Goal: Transaction & Acquisition: Purchase product/service

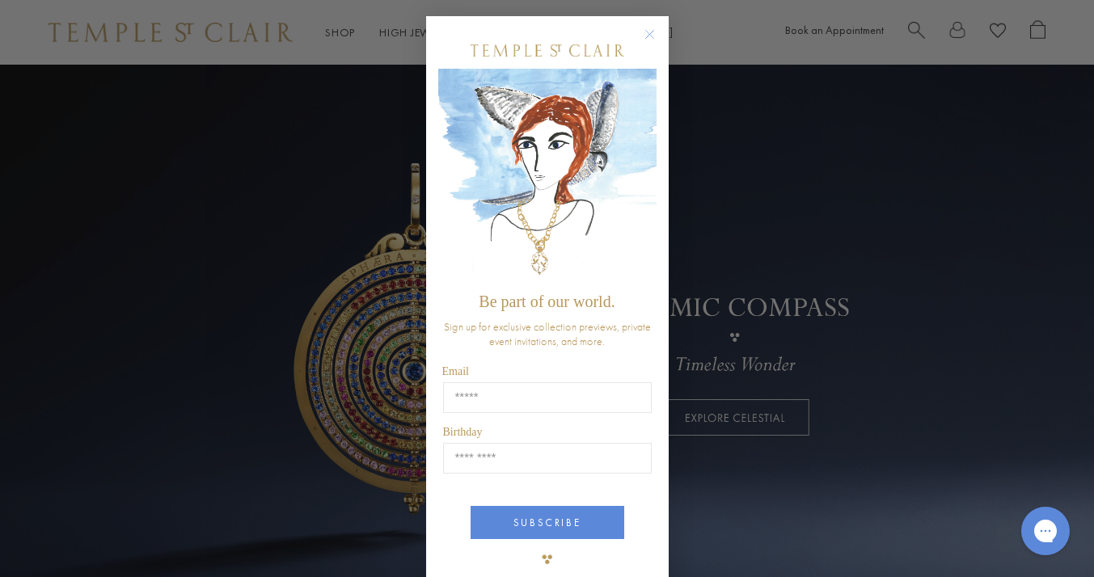
click at [646, 32] on circle "Close dialog" at bounding box center [649, 34] width 19 height 19
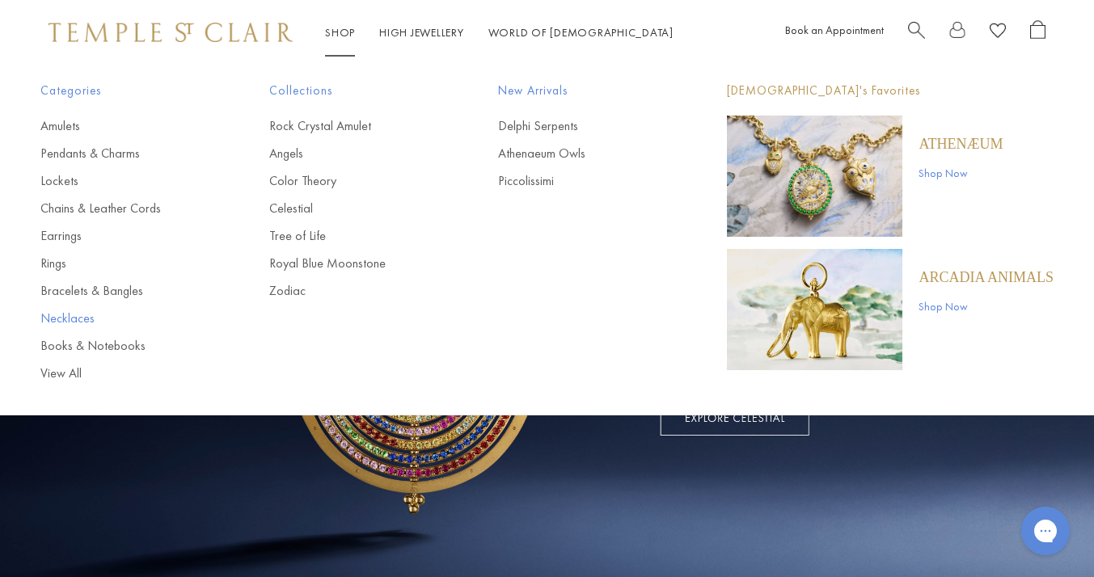
click at [51, 317] on link "Necklaces" at bounding box center [122, 319] width 164 height 18
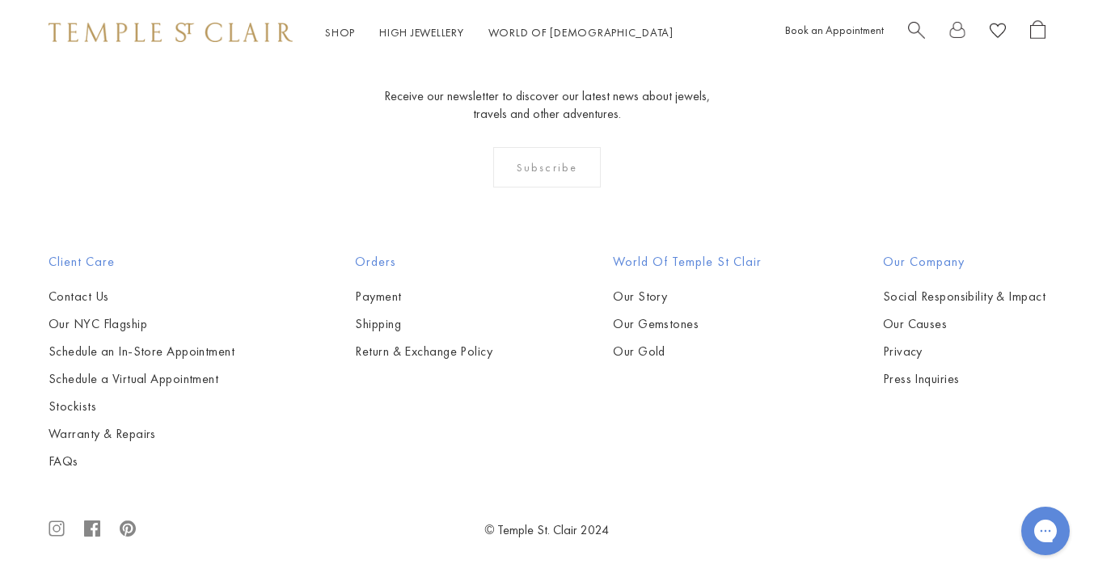
scroll to position [2704, 0]
click at [0, 0] on img at bounding box center [0, 0] width 0 height 0
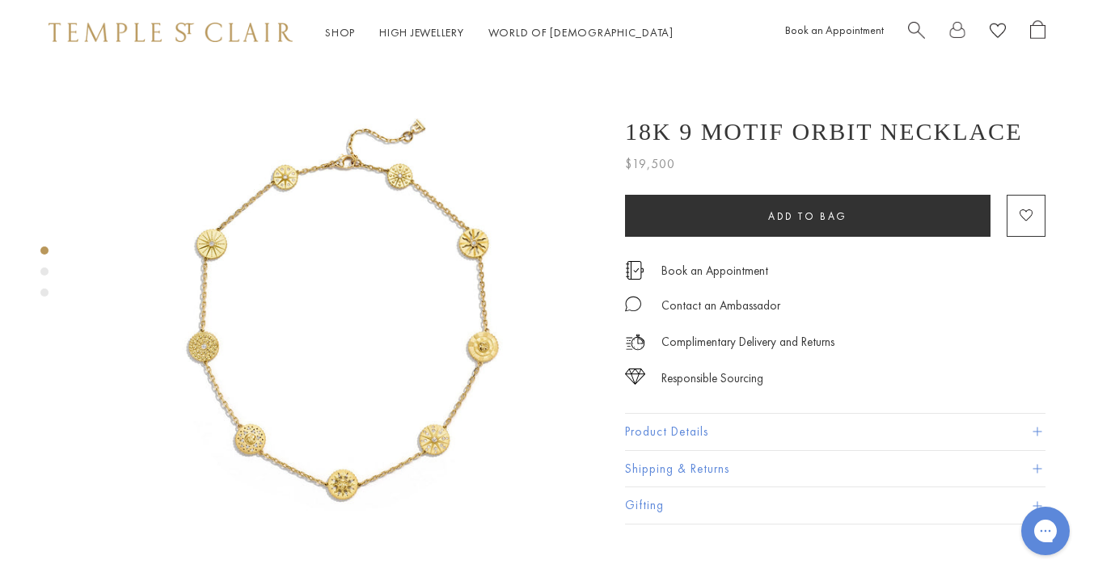
click at [411, 329] on img at bounding box center [341, 325] width 520 height 520
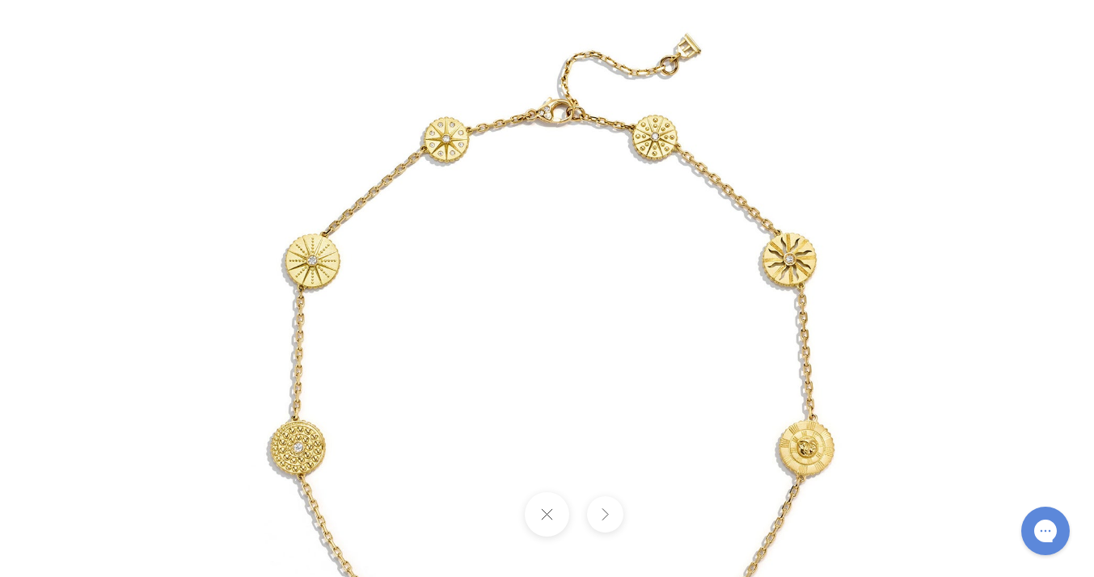
click at [546, 129] on img at bounding box center [547, 408] width 946 height 946
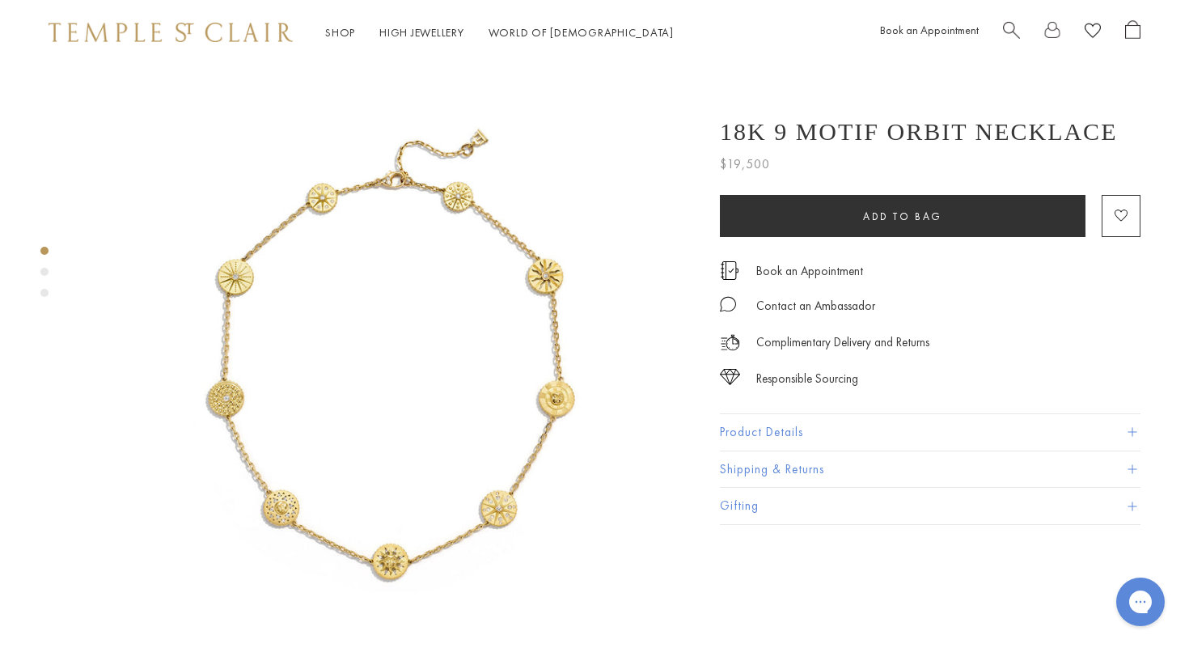
click at [353, 243] on img at bounding box center [388, 372] width 614 height 614
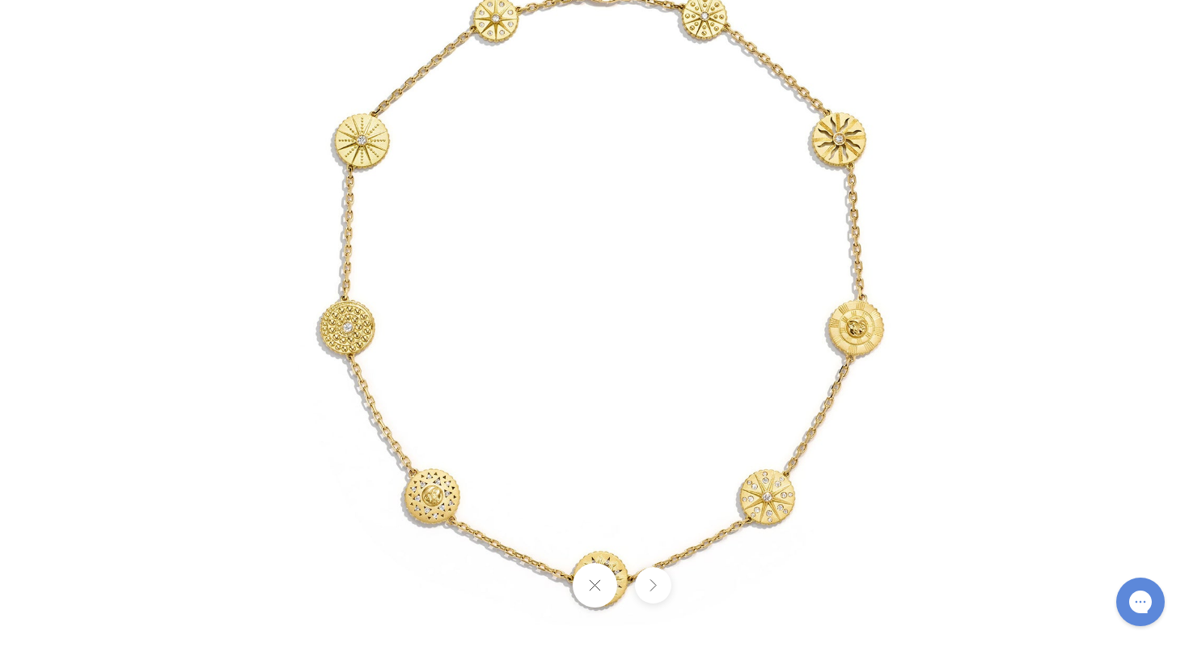
drag, startPoint x: 660, startPoint y: 82, endPoint x: 640, endPoint y: 54, distance: 34.3
click at [640, 54] on img at bounding box center [597, 287] width 946 height 946
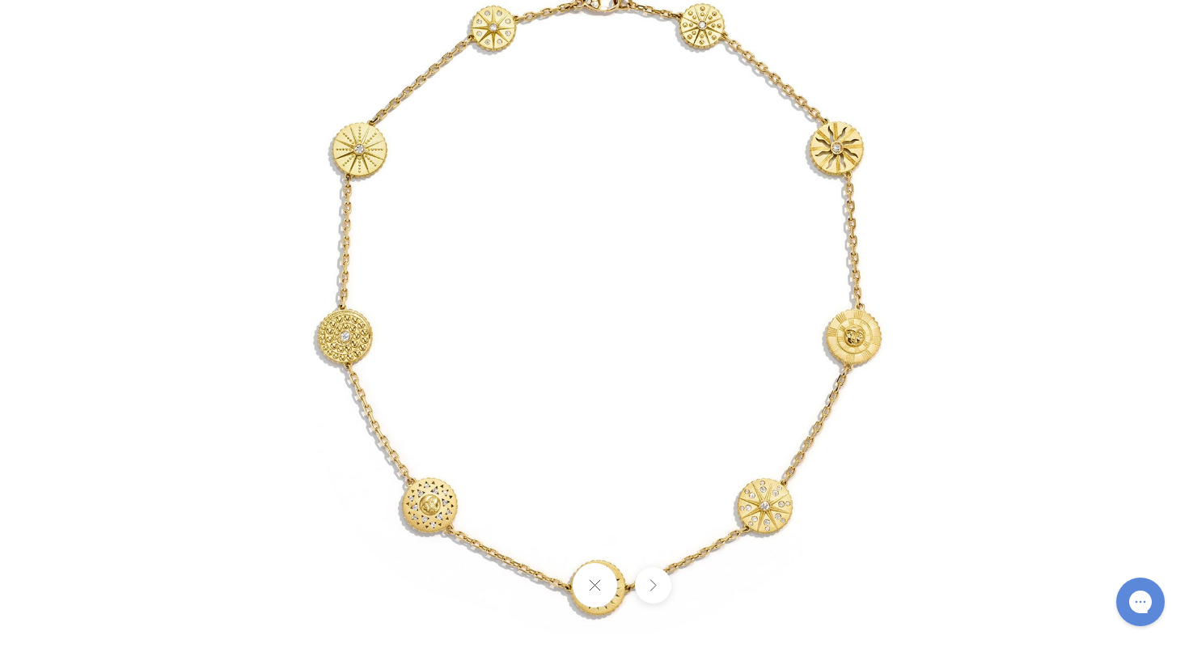
click at [654, 587] on button at bounding box center [652, 585] width 36 height 36
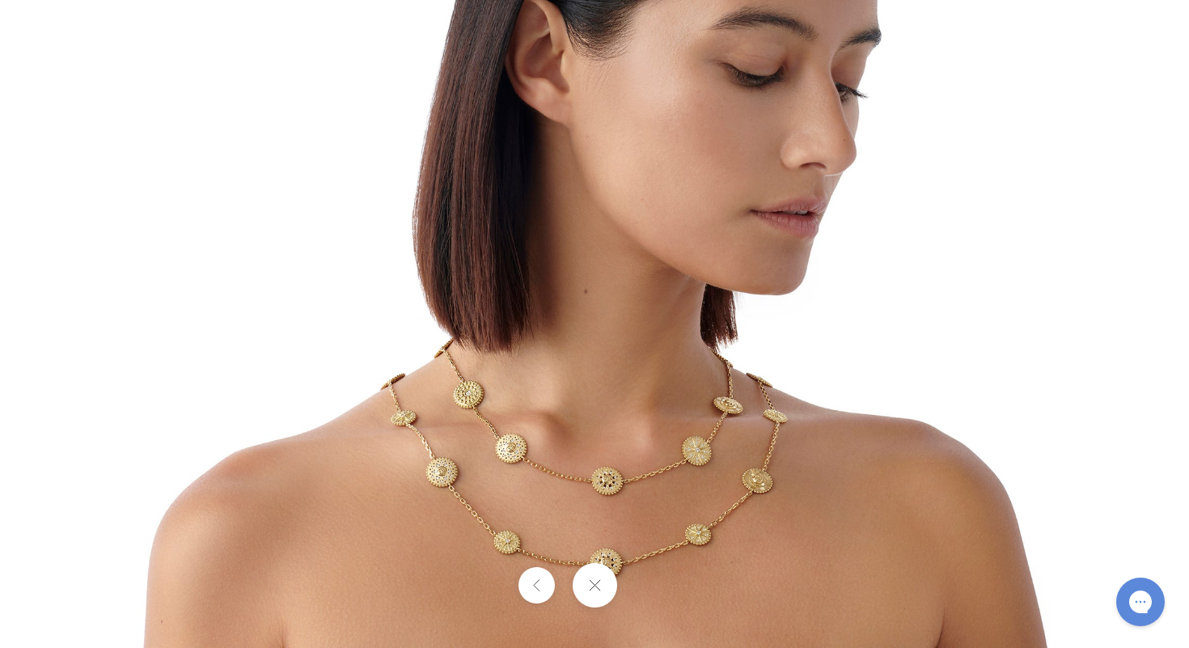
click at [591, 585] on button at bounding box center [594, 585] width 44 height 44
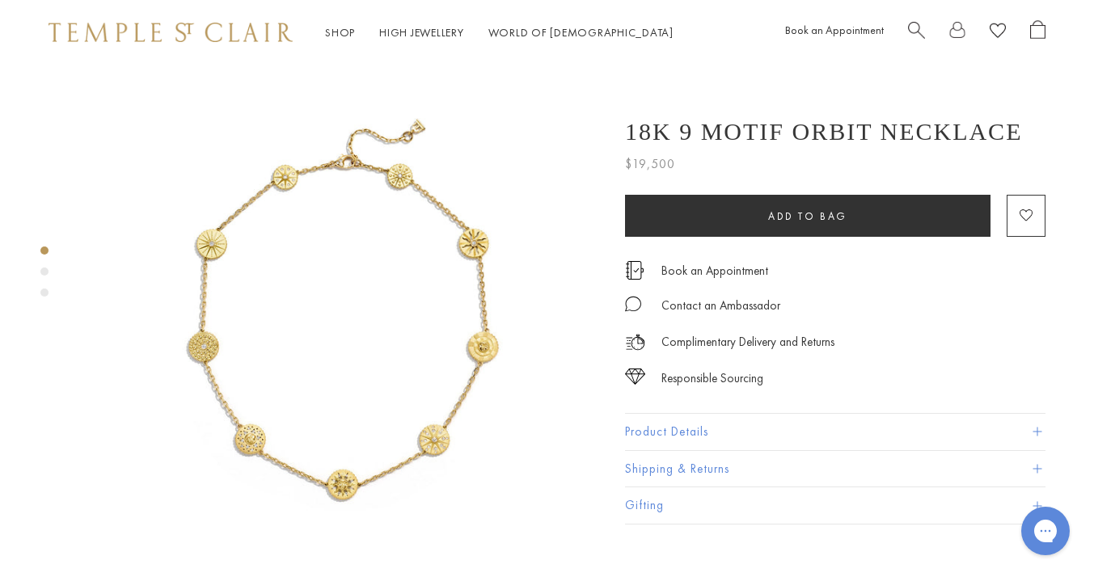
click at [338, 454] on img at bounding box center [341, 325] width 520 height 520
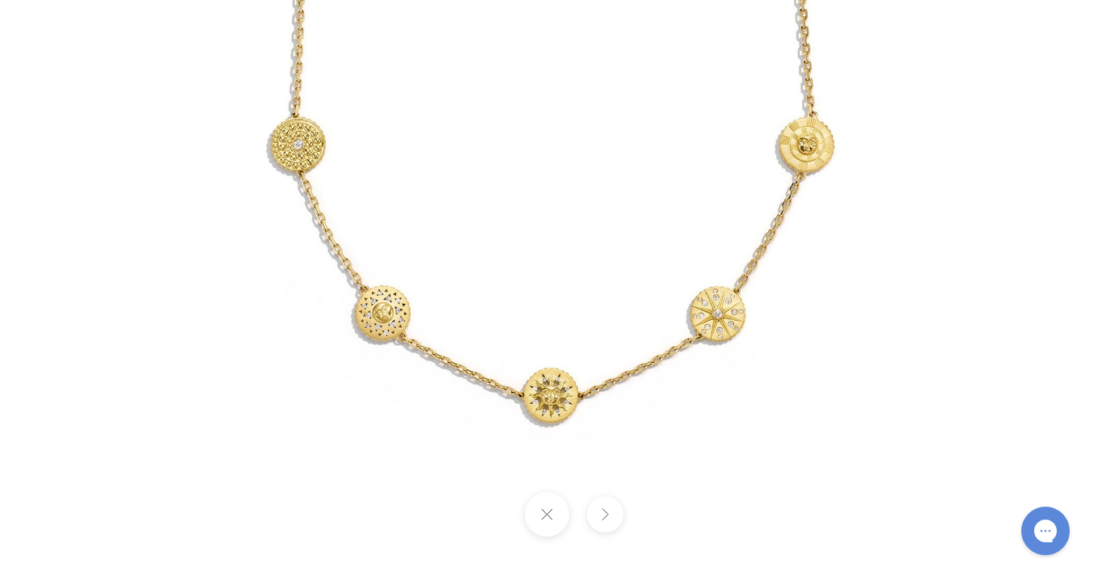
click at [544, 405] on img at bounding box center [547, 104] width 946 height 946
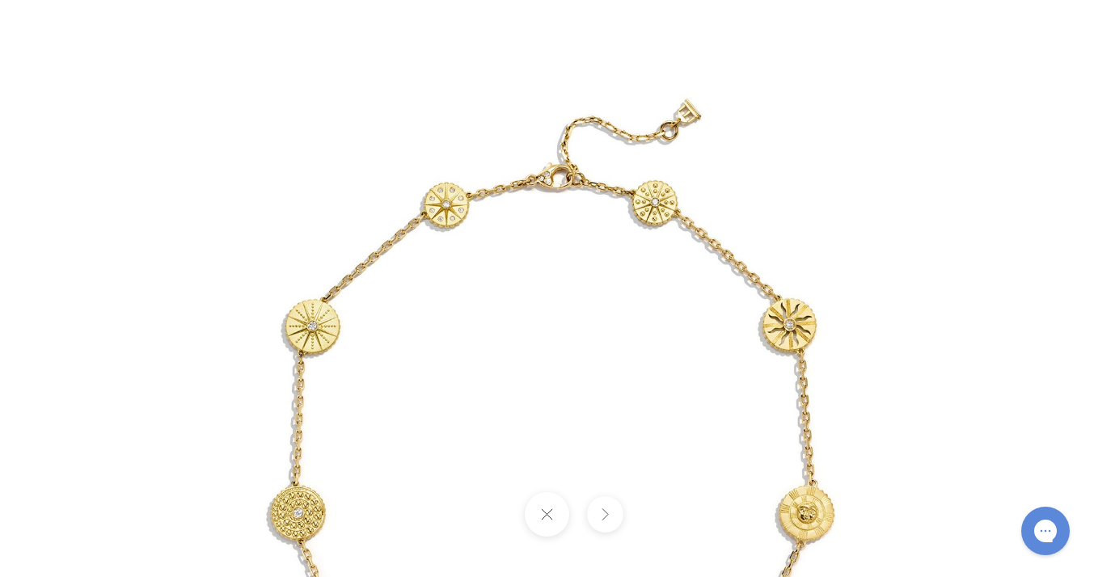
click at [319, 111] on img at bounding box center [547, 473] width 946 height 946
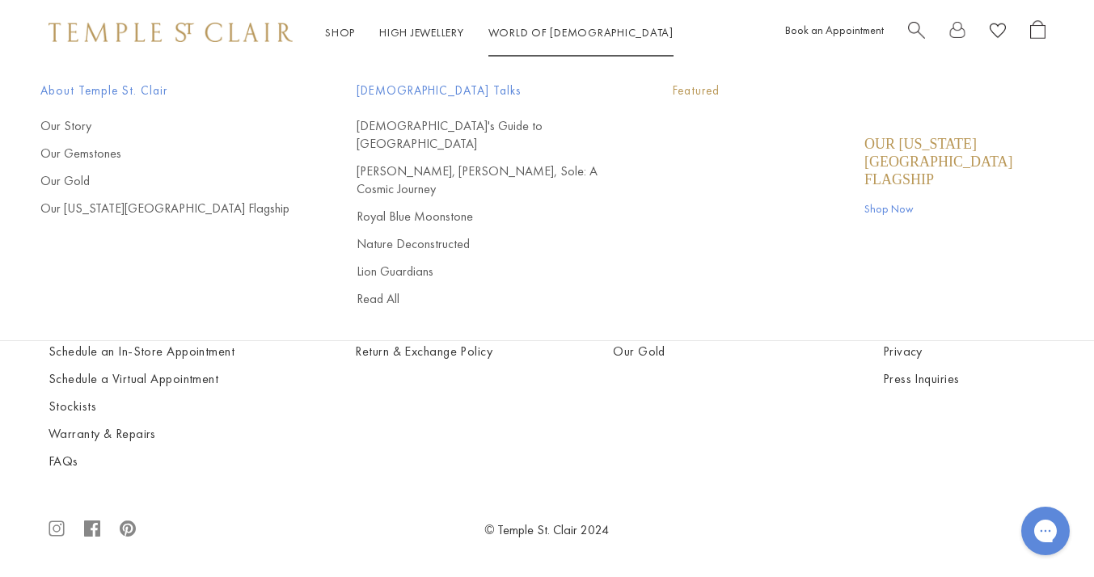
scroll to position [2704, 0]
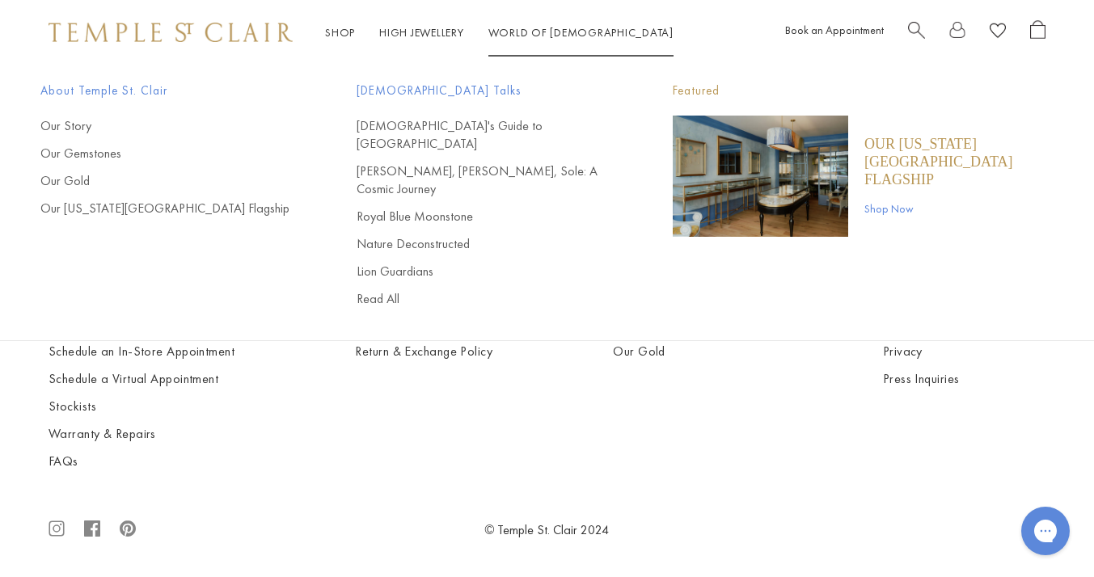
click at [920, 28] on span "Search" at bounding box center [916, 28] width 17 height 17
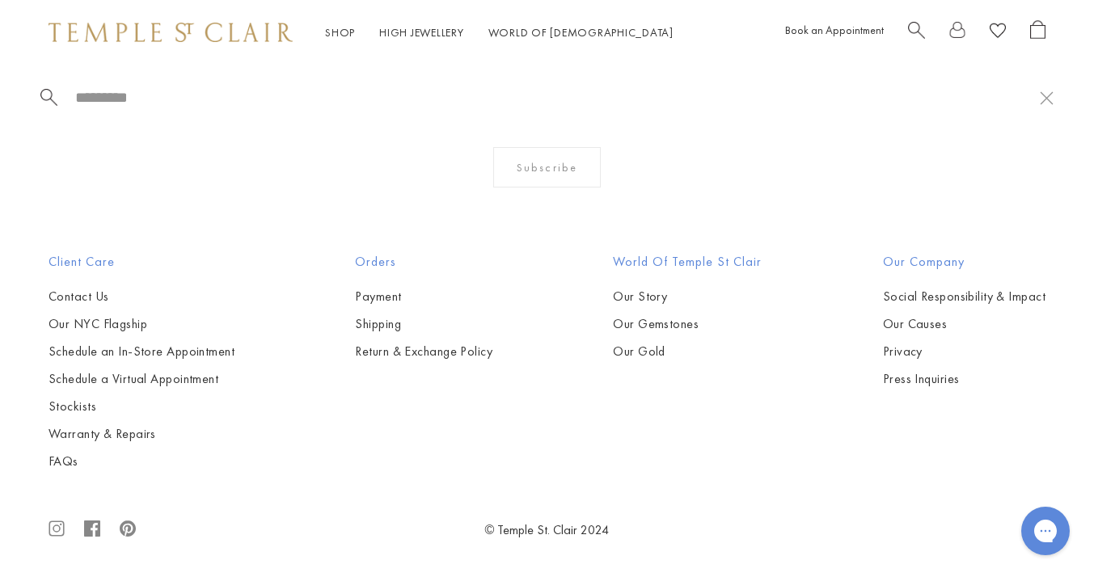
click at [878, 85] on div at bounding box center [547, 97] width 1094 height 65
click at [572, 113] on div at bounding box center [547, 97] width 1094 height 65
click at [88, 99] on input "search" at bounding box center [557, 97] width 966 height 19
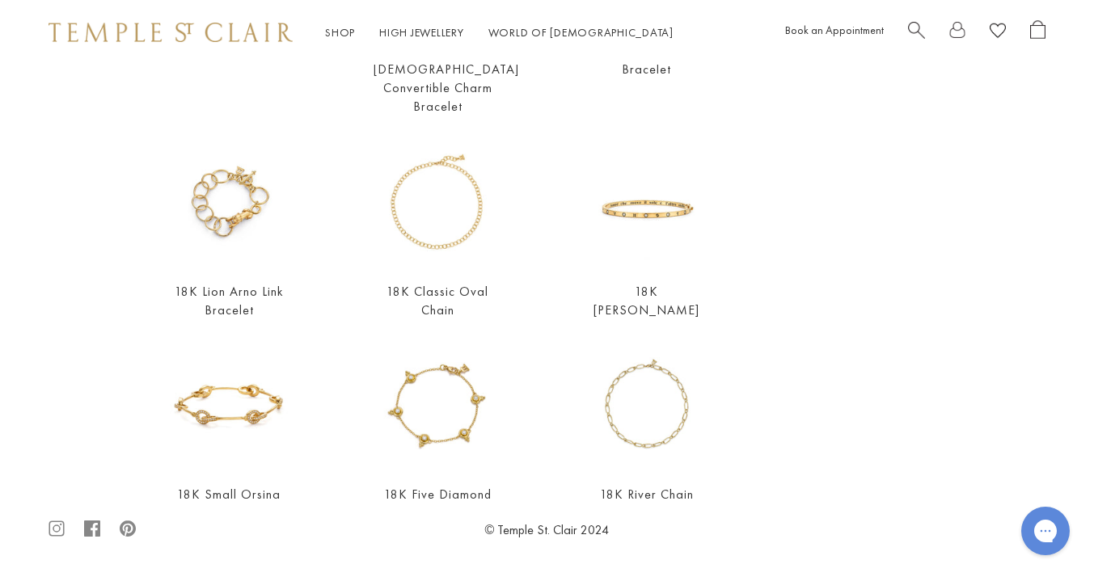
scroll to position [0, 0]
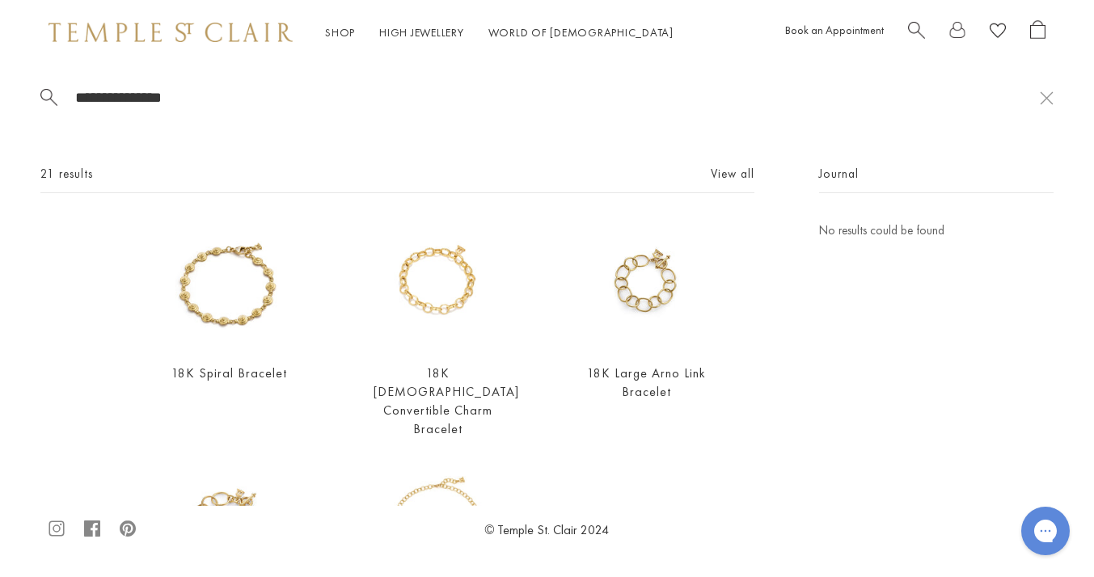
click at [128, 95] on input "**********" at bounding box center [557, 97] width 966 height 19
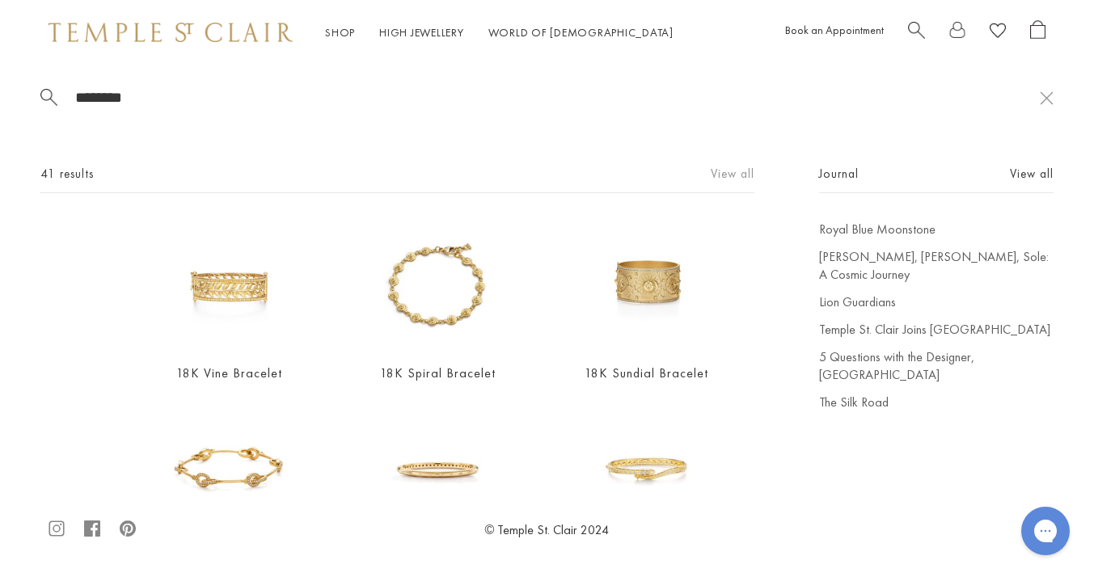
type input "********"
click at [733, 175] on link "View all" at bounding box center [733, 174] width 44 height 18
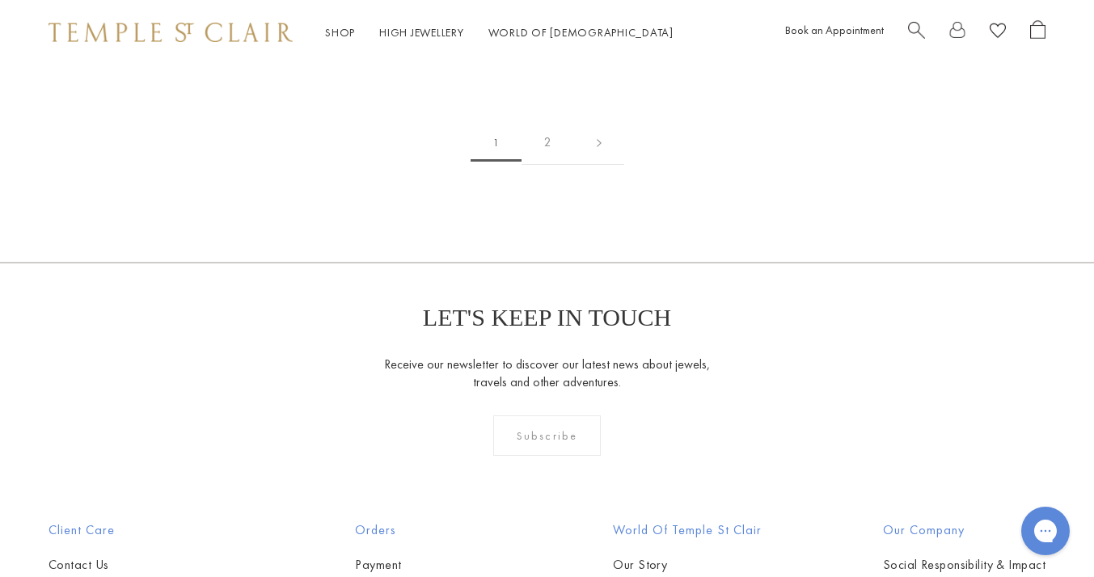
scroll to position [3223, 0]
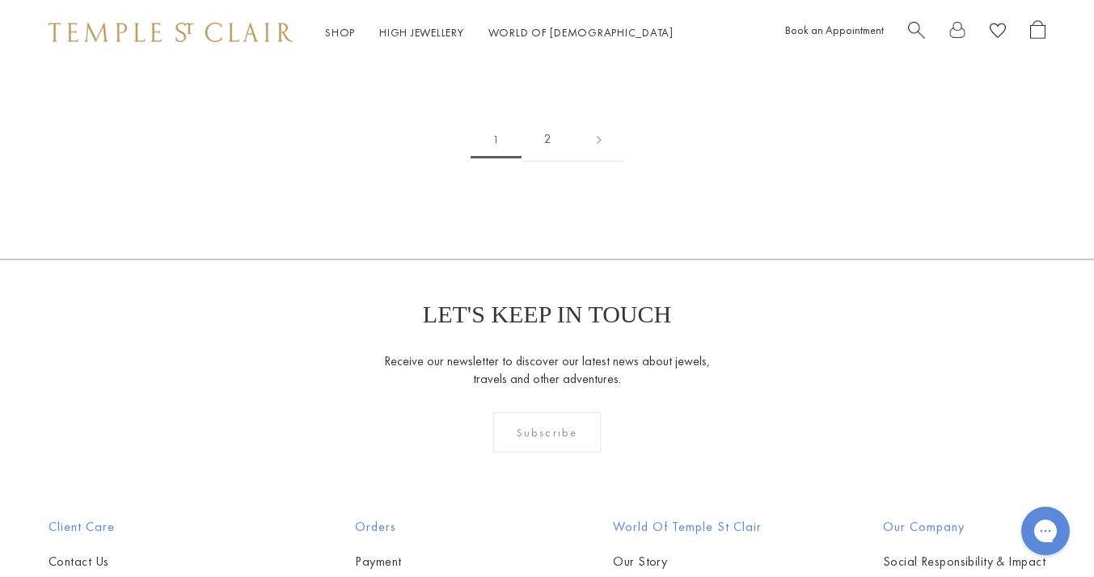
click at [551, 136] on link "2" at bounding box center [548, 139] width 53 height 44
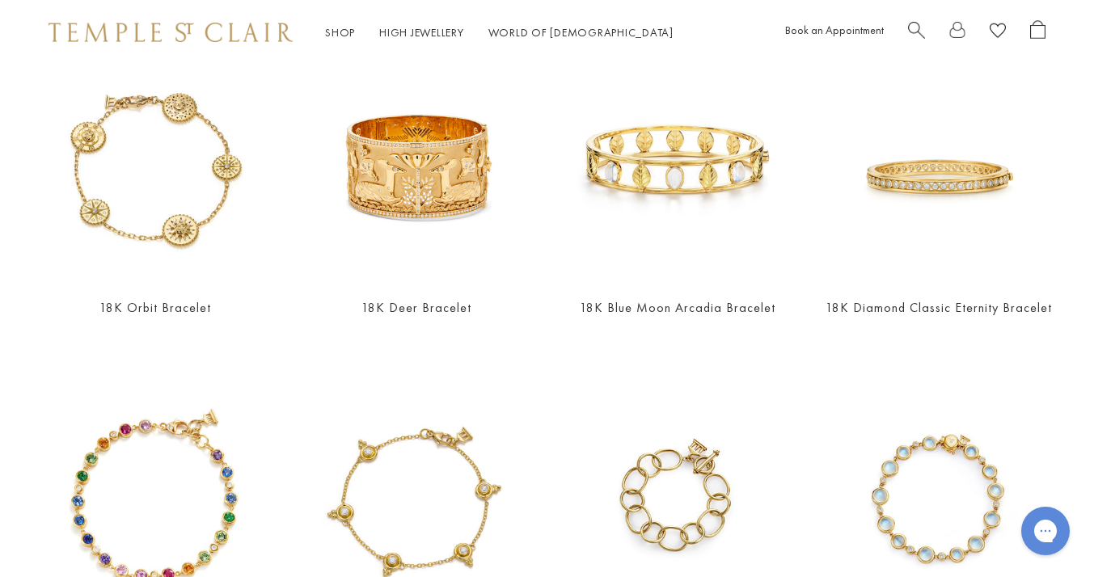
scroll to position [1888, 0]
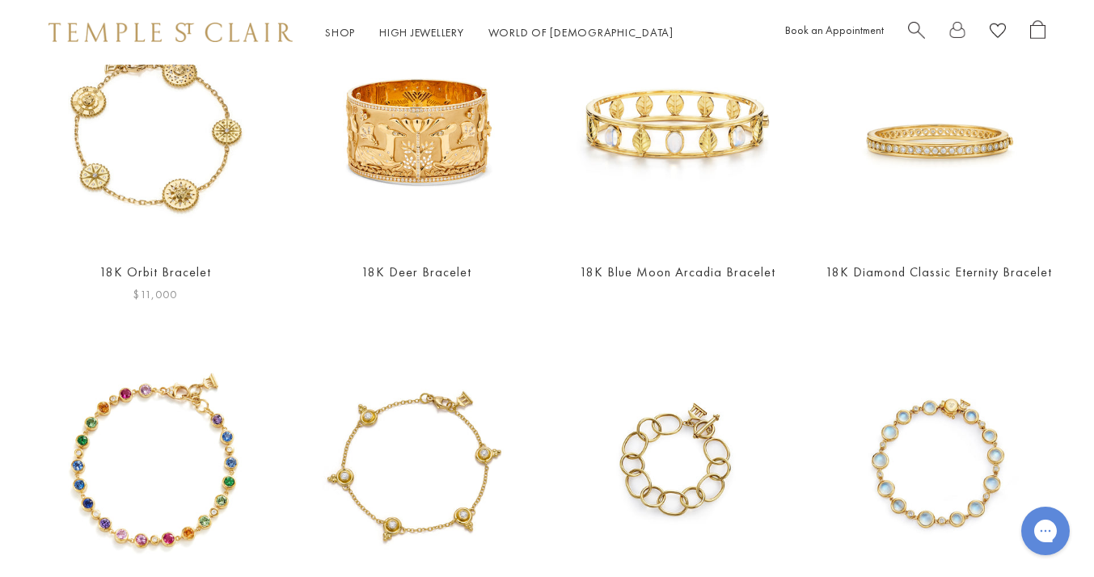
click at [184, 187] on img at bounding box center [154, 133] width 229 height 229
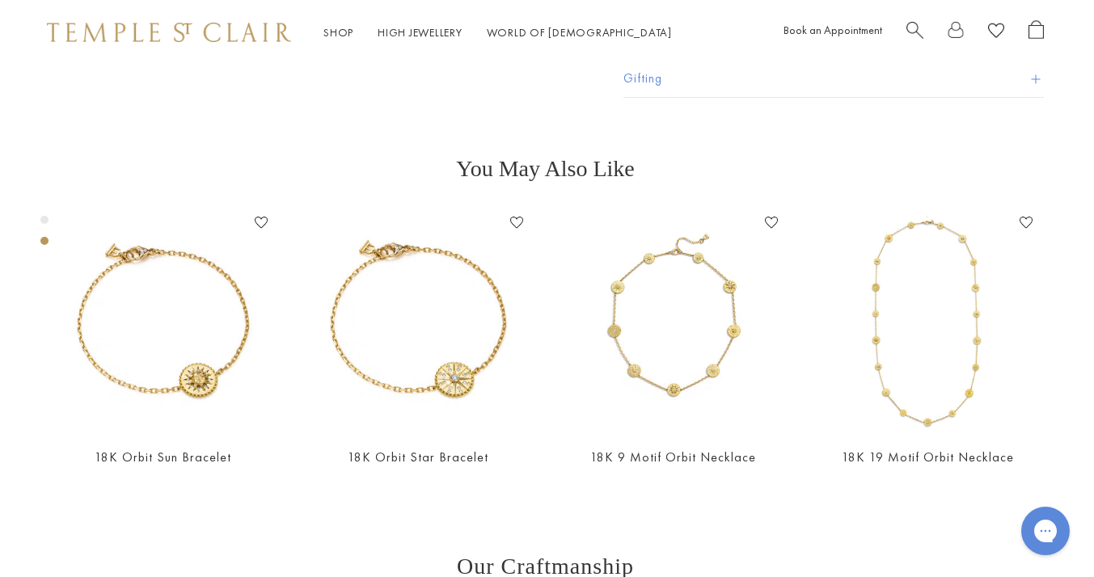
scroll to position [965, 2]
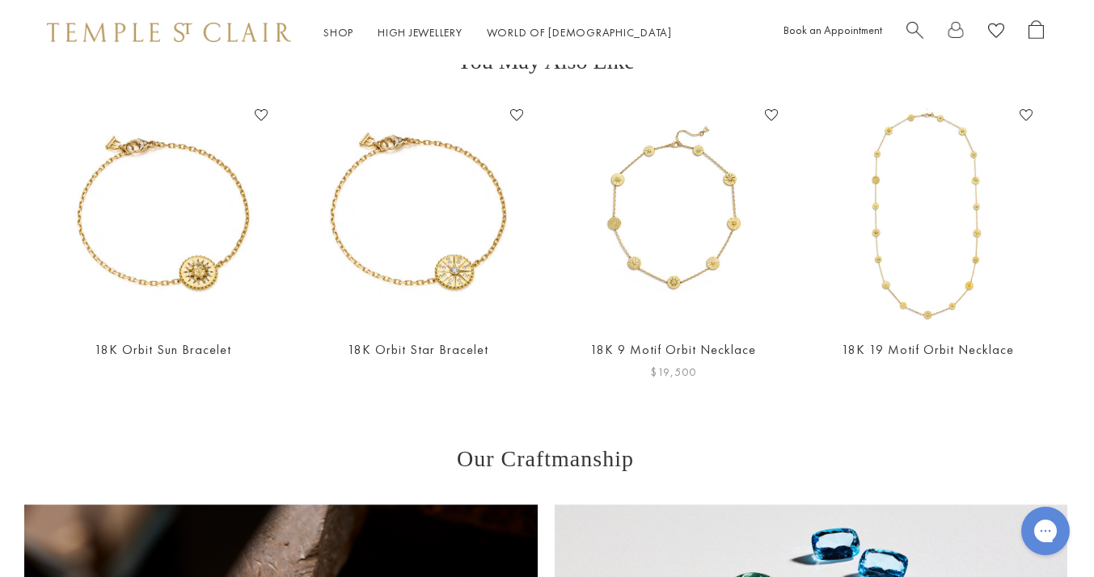
click at [660, 246] on img at bounding box center [673, 214] width 222 height 222
